Goal: Transaction & Acquisition: Purchase product/service

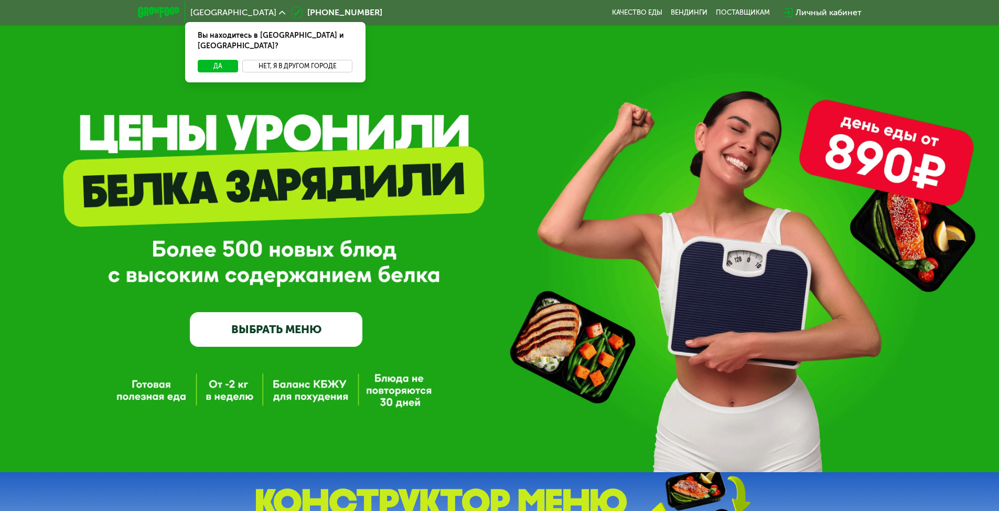
click at [257, 60] on button "Нет, я в другом городе" at bounding box center [297, 66] width 111 height 13
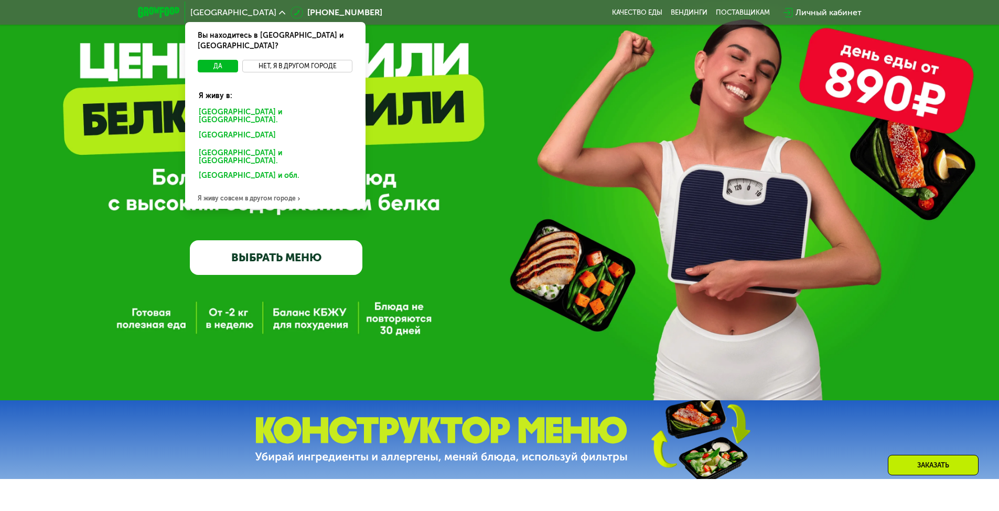
scroll to position [52, 0]
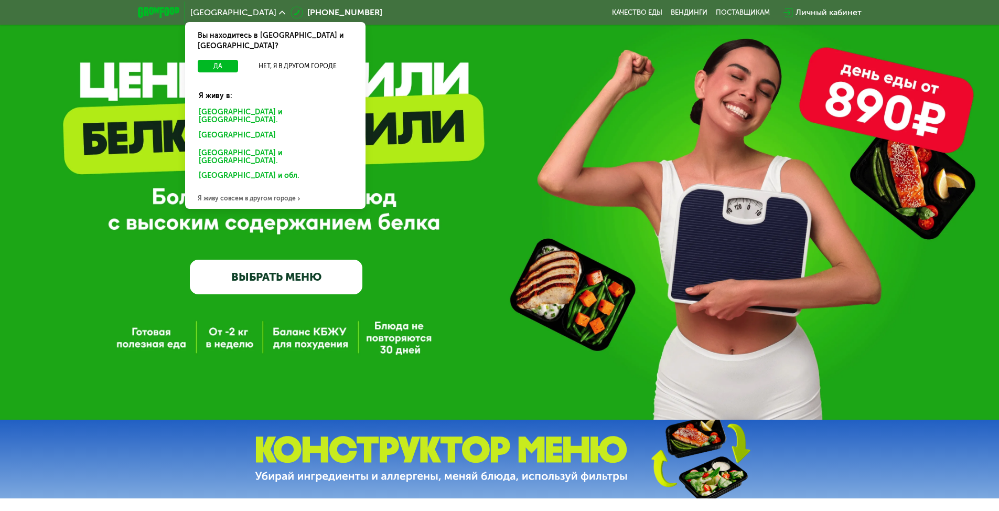
click at [253, 188] on div "Я живу совсем в другом городе" at bounding box center [275, 198] width 180 height 21
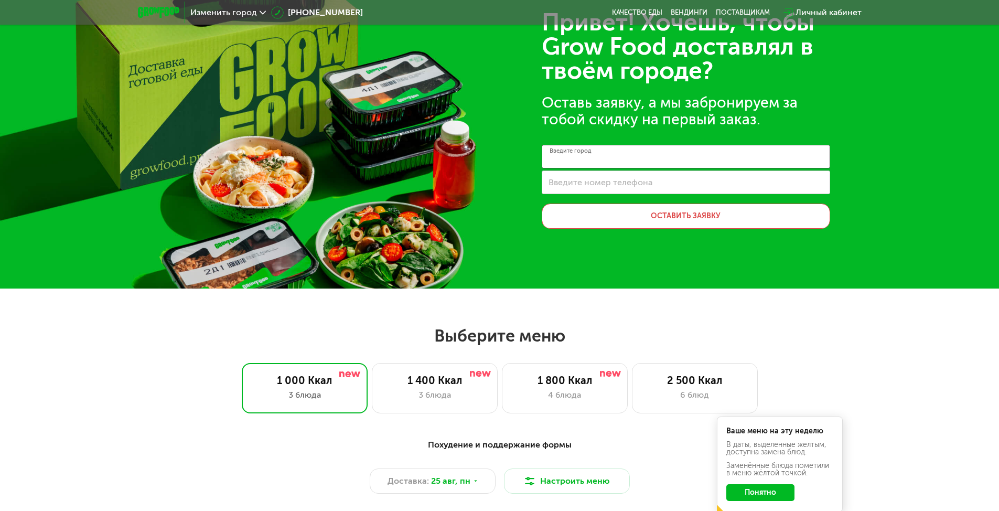
click at [619, 157] on input "Введите город" at bounding box center [686, 157] width 288 height 24
drag, startPoint x: 293, startPoint y: 145, endPoint x: 284, endPoint y: 142, distance: 9.8
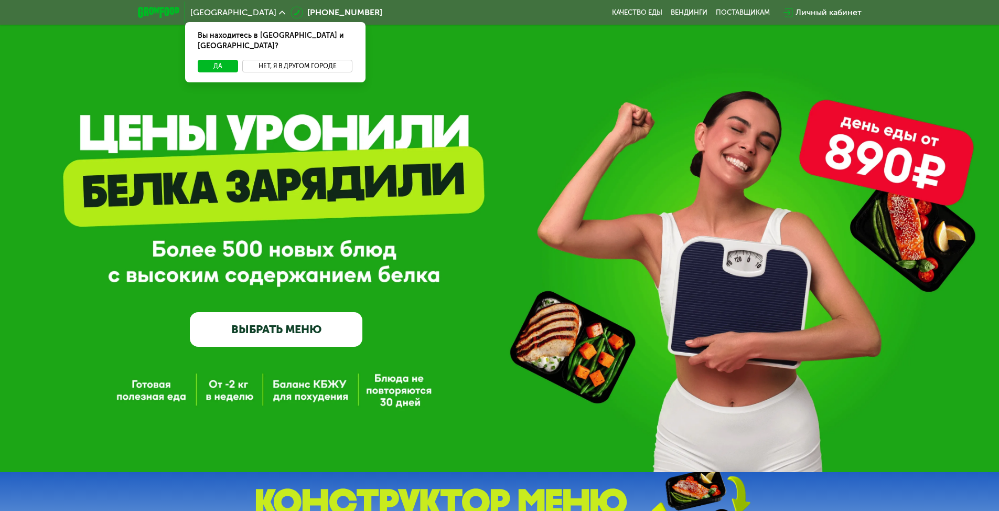
click at [284, 60] on button "Нет, я в другом городе" at bounding box center [297, 66] width 111 height 13
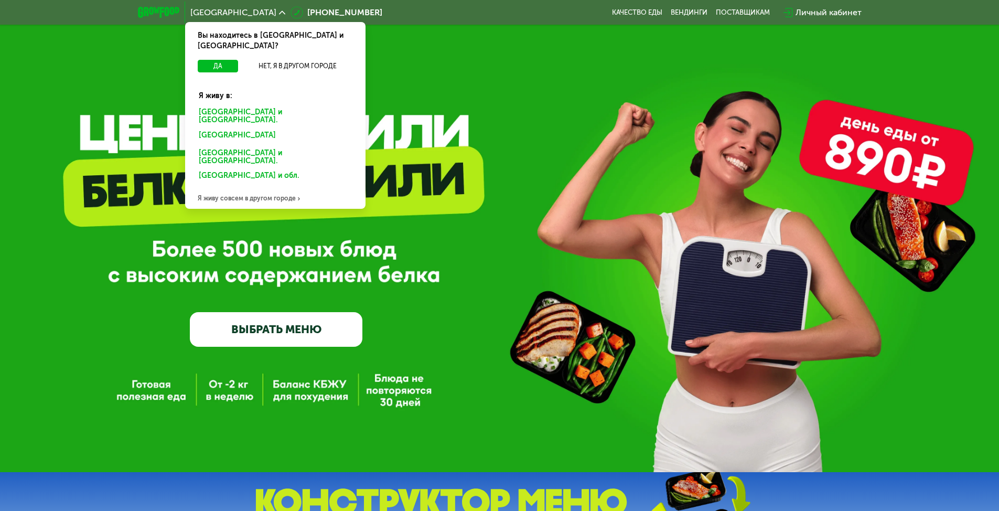
click at [251, 129] on div "Санкт-Петербурге и обл." at bounding box center [273, 137] width 164 height 17
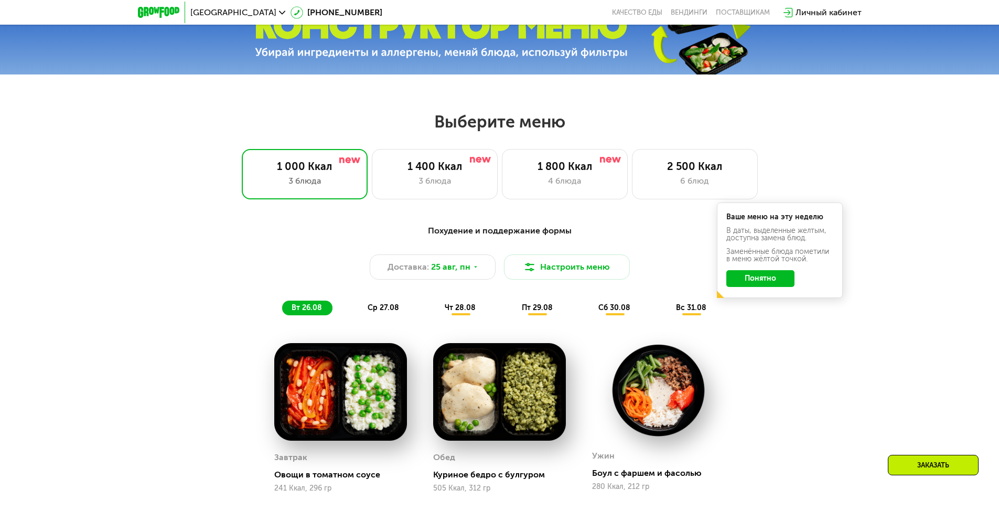
scroll to position [367, 0]
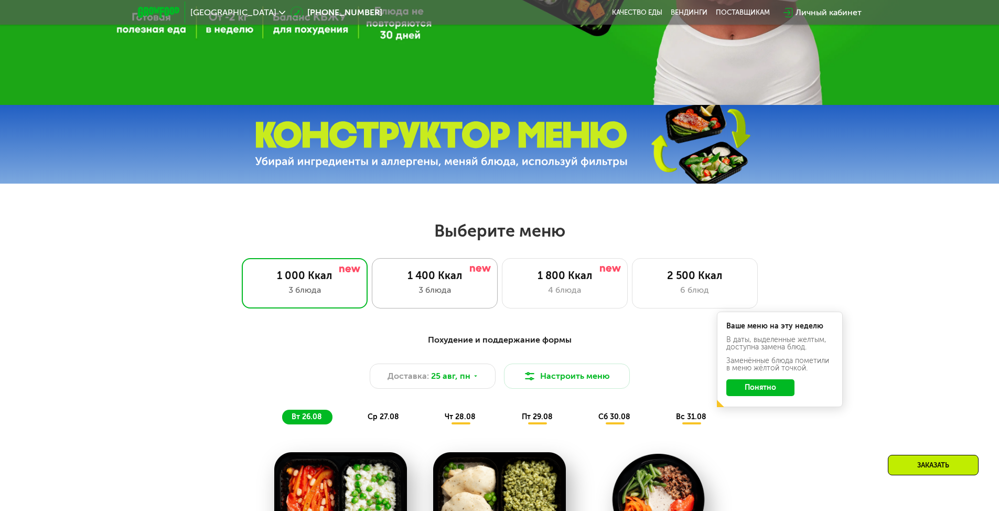
click at [456, 277] on div "1 400 Ккал" at bounding box center [435, 275] width 104 height 13
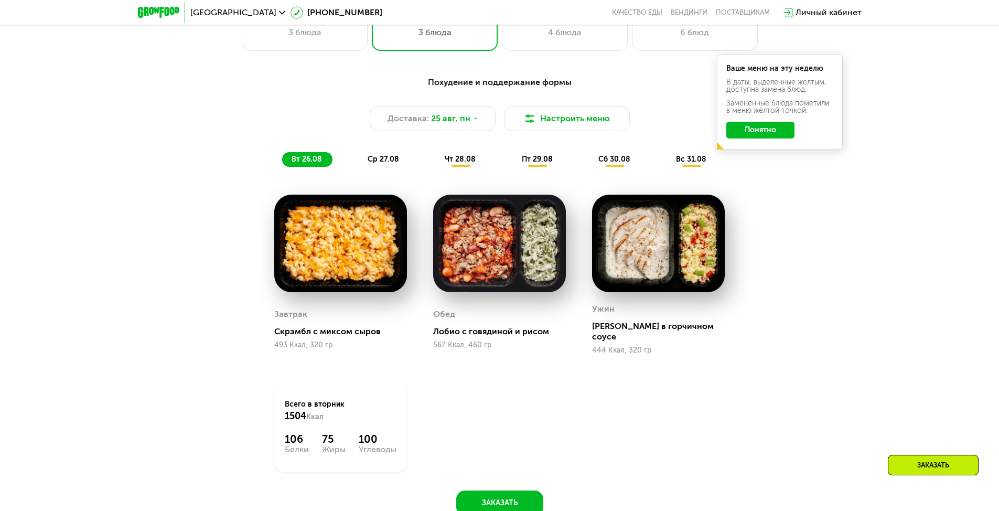
scroll to position [682, 0]
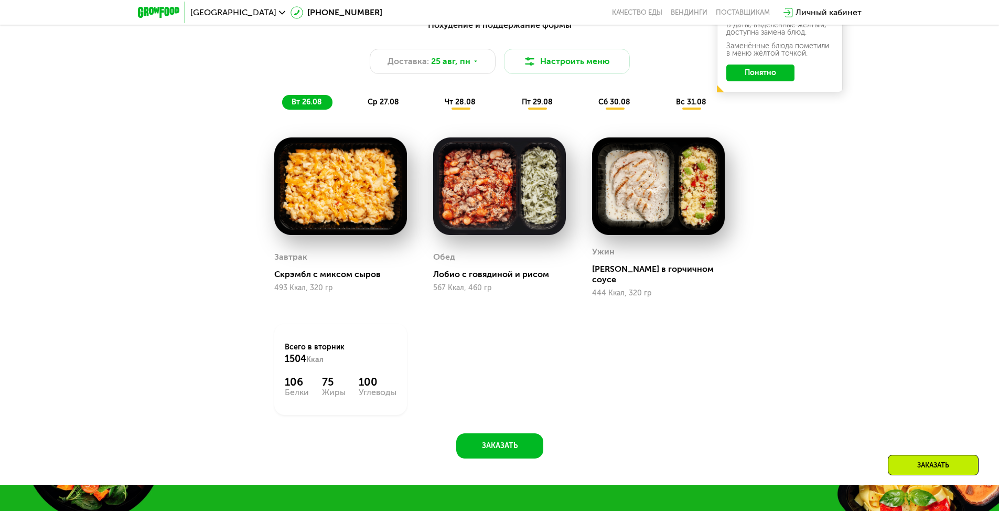
click at [435, 110] on div "ср 27.08" at bounding box center [460, 102] width 51 height 15
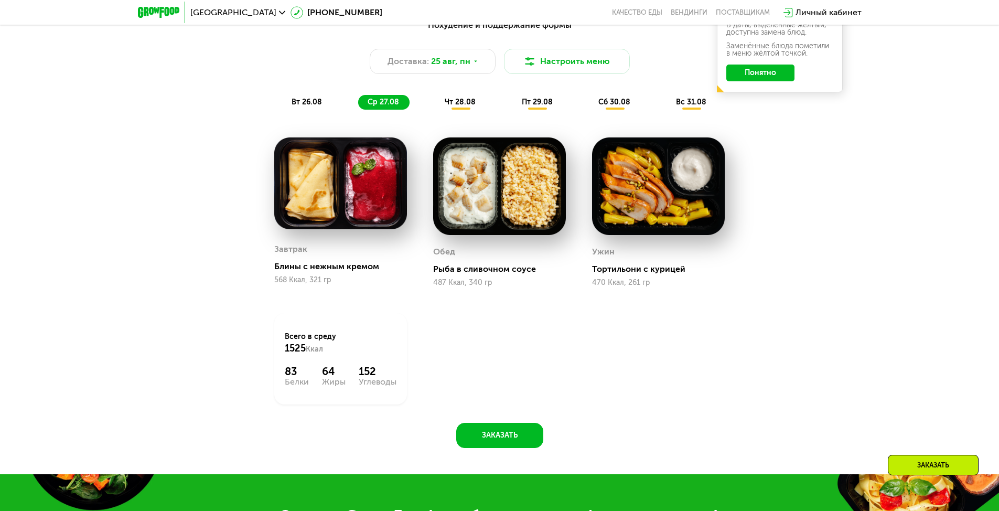
click at [454, 106] on span "чт 28.08" at bounding box center [460, 102] width 31 height 9
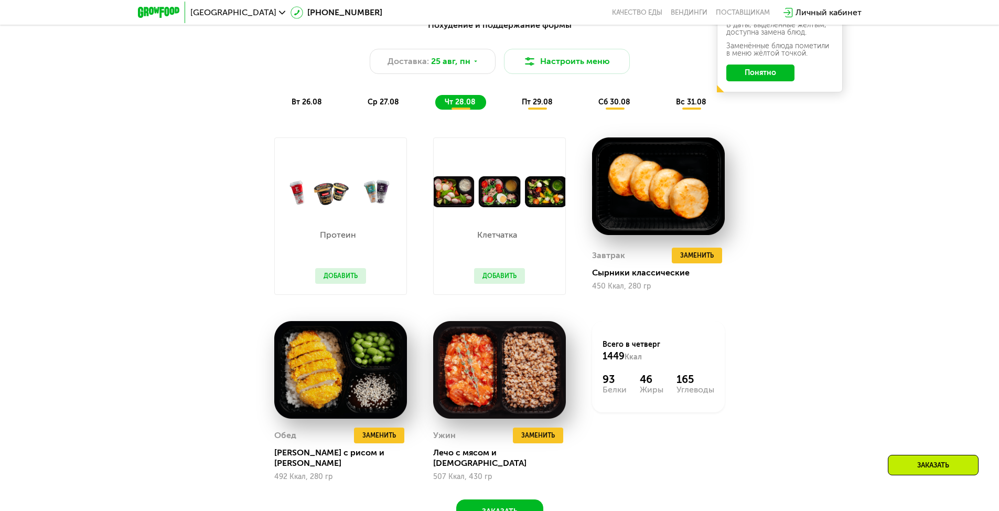
click at [537, 106] on span "пт 29.08" at bounding box center [537, 102] width 31 height 9
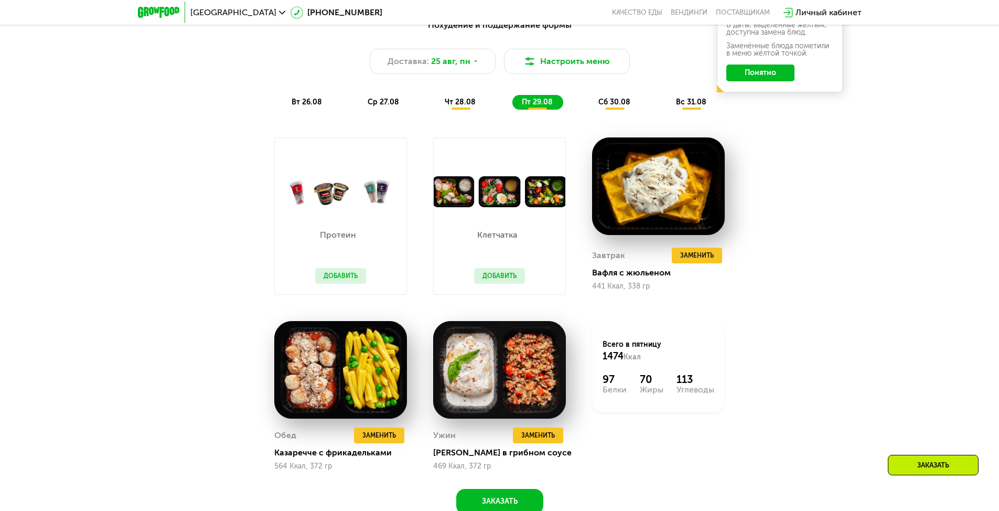
click at [606, 106] on span "сб 30.08" at bounding box center [614, 102] width 32 height 9
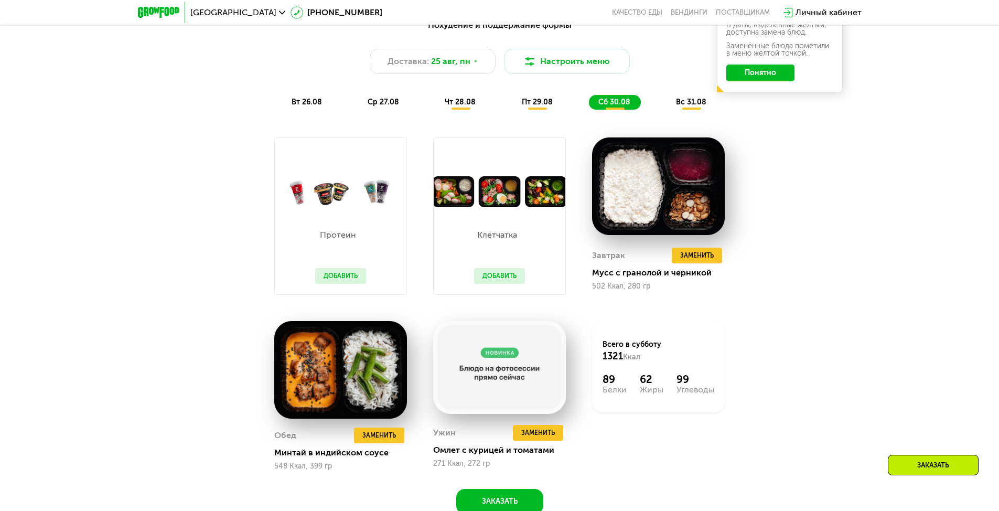
click at [700, 105] on span "вс 31.08" at bounding box center [691, 102] width 30 height 9
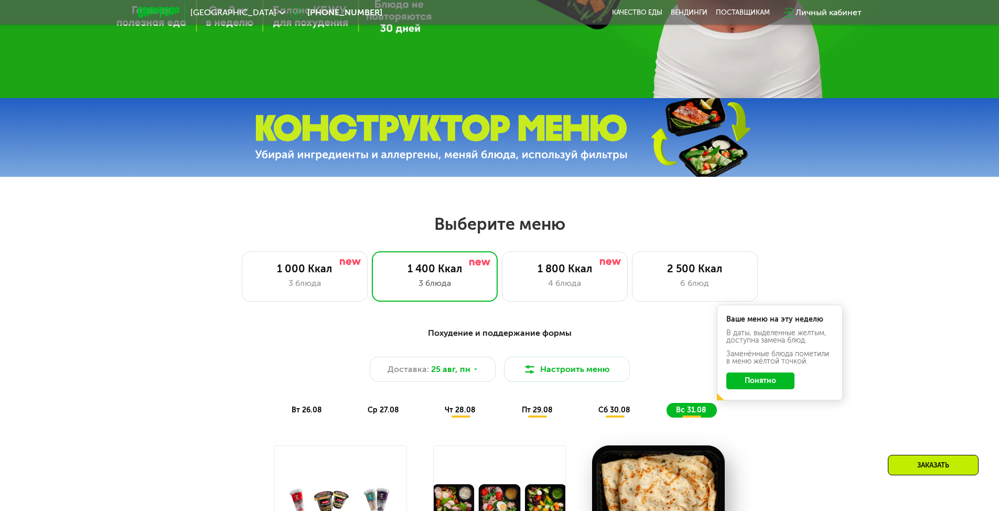
scroll to position [367, 0]
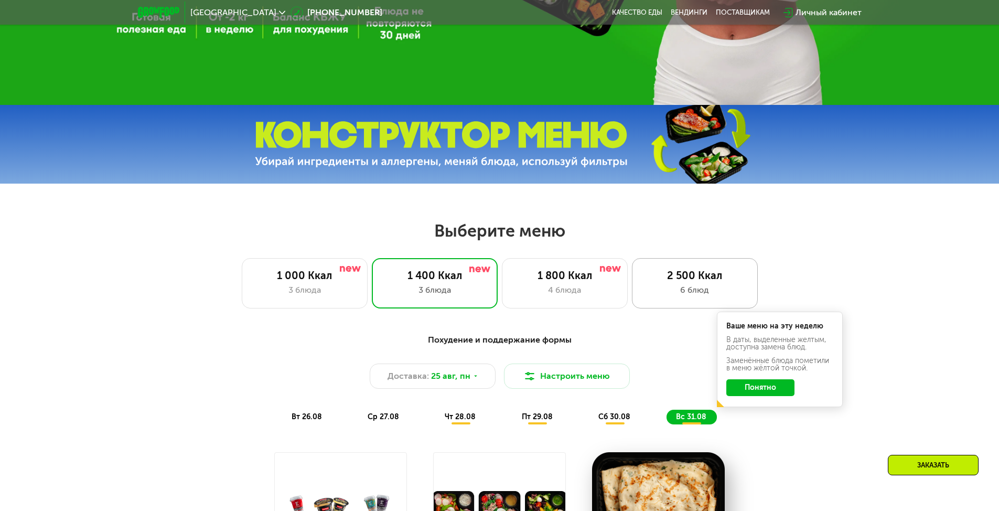
click at [707, 268] on div "2 500 Ккал 6 блюд" at bounding box center [695, 283] width 126 height 50
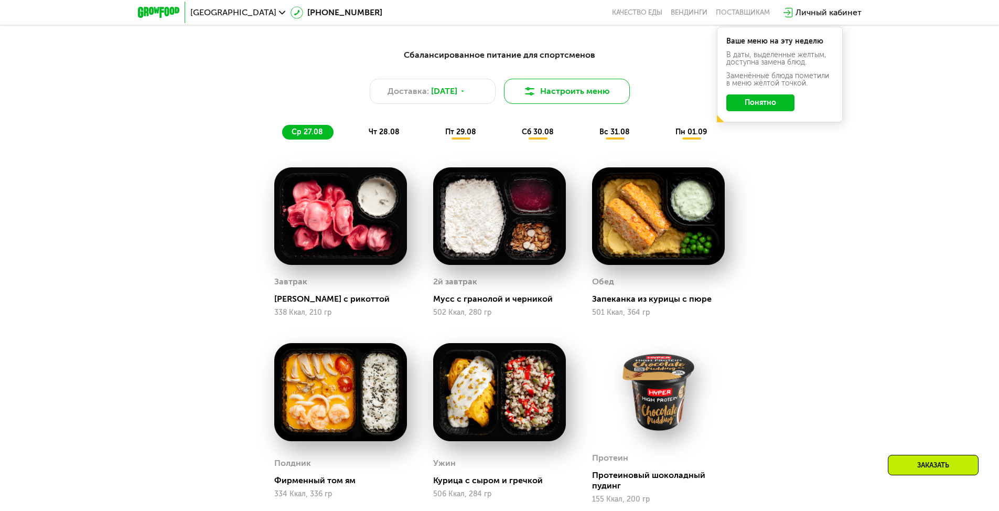
scroll to position [643, 0]
